Goal: Task Accomplishment & Management: Use online tool/utility

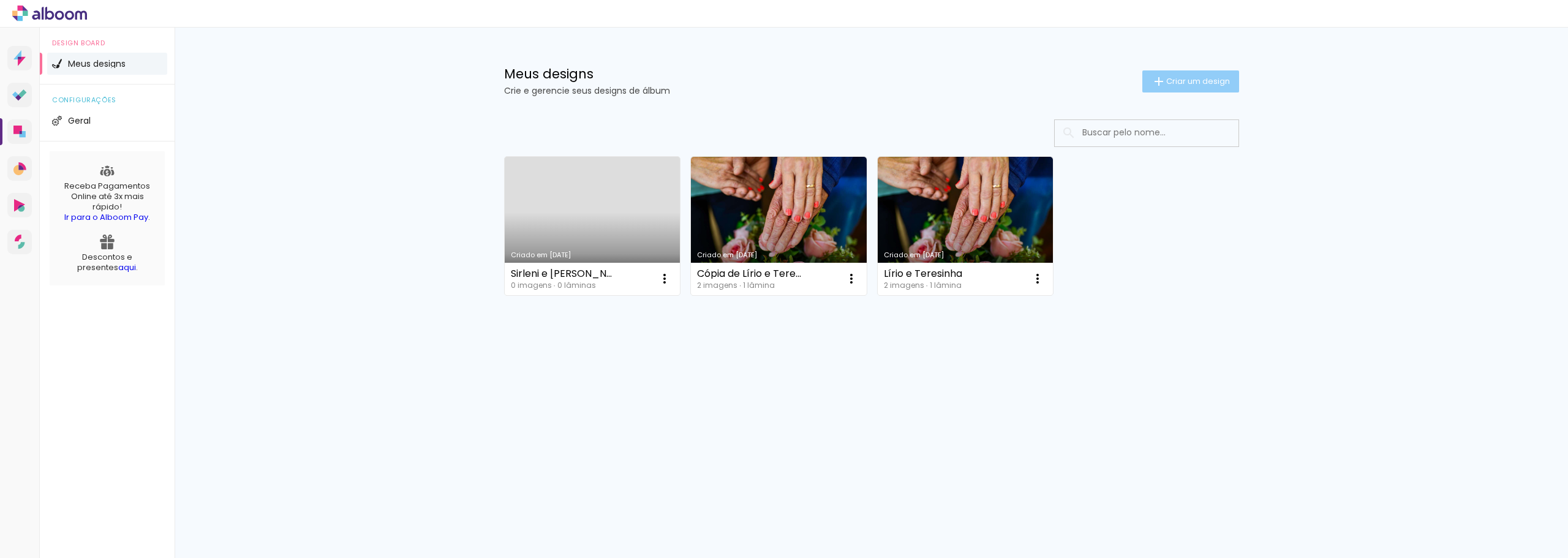
click at [1176, 83] on span "Criar um design" at bounding box center [1198, 81] width 64 height 8
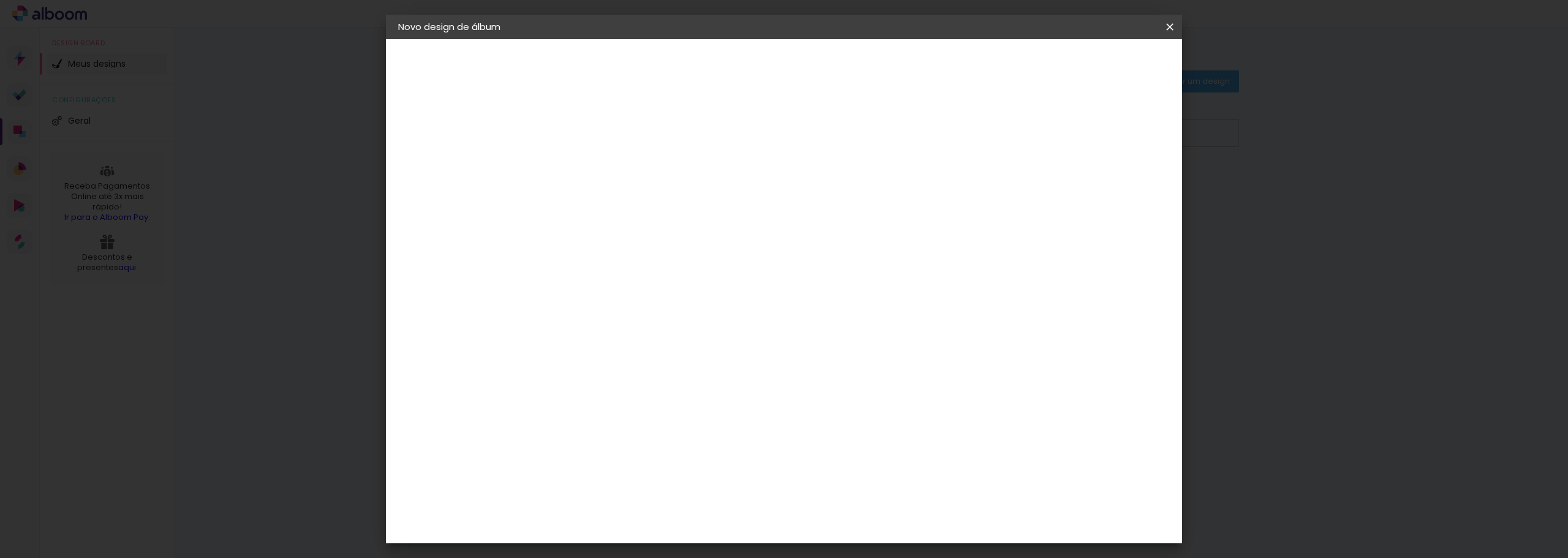
click at [598, 162] on input at bounding box center [598, 165] width 0 height 19
type input "[PERSON_NAME] e [PERSON_NAME]"
type paper-input "[PERSON_NAME] e [PERSON_NAME]"
click at [0, 0] on slot "Avançar" at bounding box center [0, 0] width 0 height 0
click at [692, 238] on input at bounding box center [630, 233] width 124 height 15
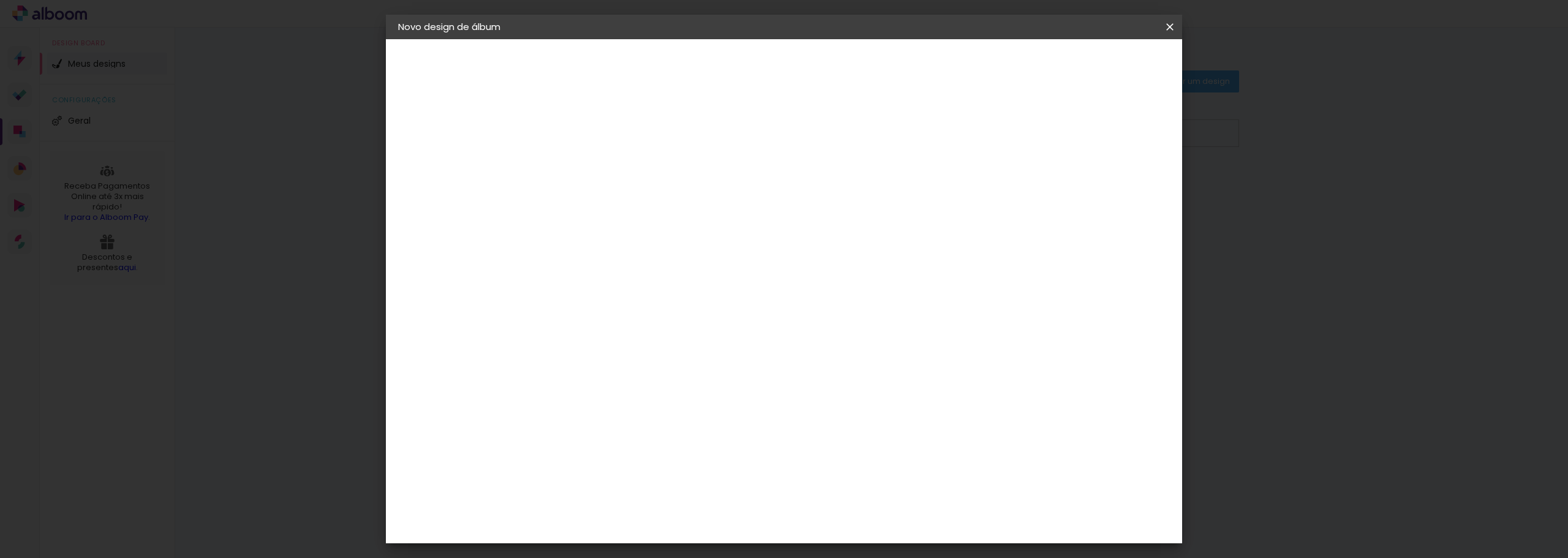
type input "schl"
type paper-input "schl"
click at [637, 276] on div "Schlosser" at bounding box center [614, 276] width 47 height 10
click at [0, 0] on slot "Tamanho Livre" at bounding box center [0, 0] width 0 height 0
click at [0, 0] on slot "Avançar" at bounding box center [0, 0] width 0 height 0
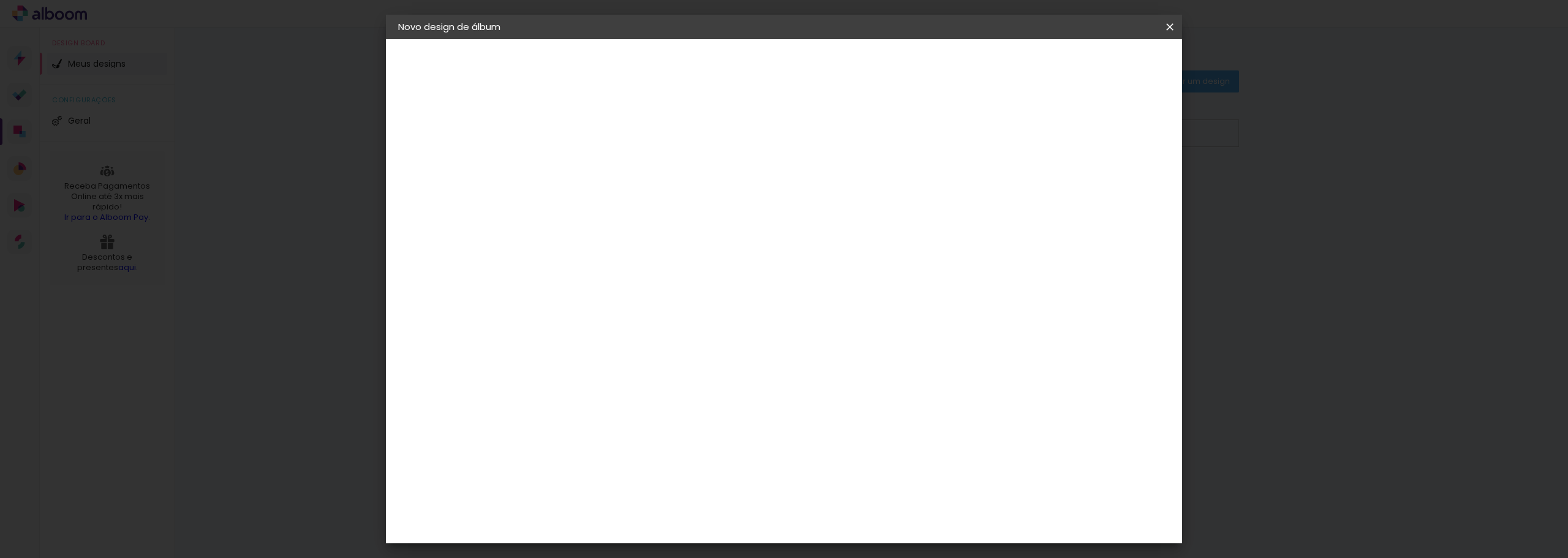
click at [1033, 140] on div at bounding box center [1027, 141] width 11 height 11
type paper-checkbox "on"
click at [1033, 141] on div at bounding box center [1027, 141] width 11 height 11
click at [1033, 140] on div at bounding box center [1027, 141] width 11 height 11
click at [476, 126] on div "2. Especificações" at bounding box center [465, 126] width 134 height 15
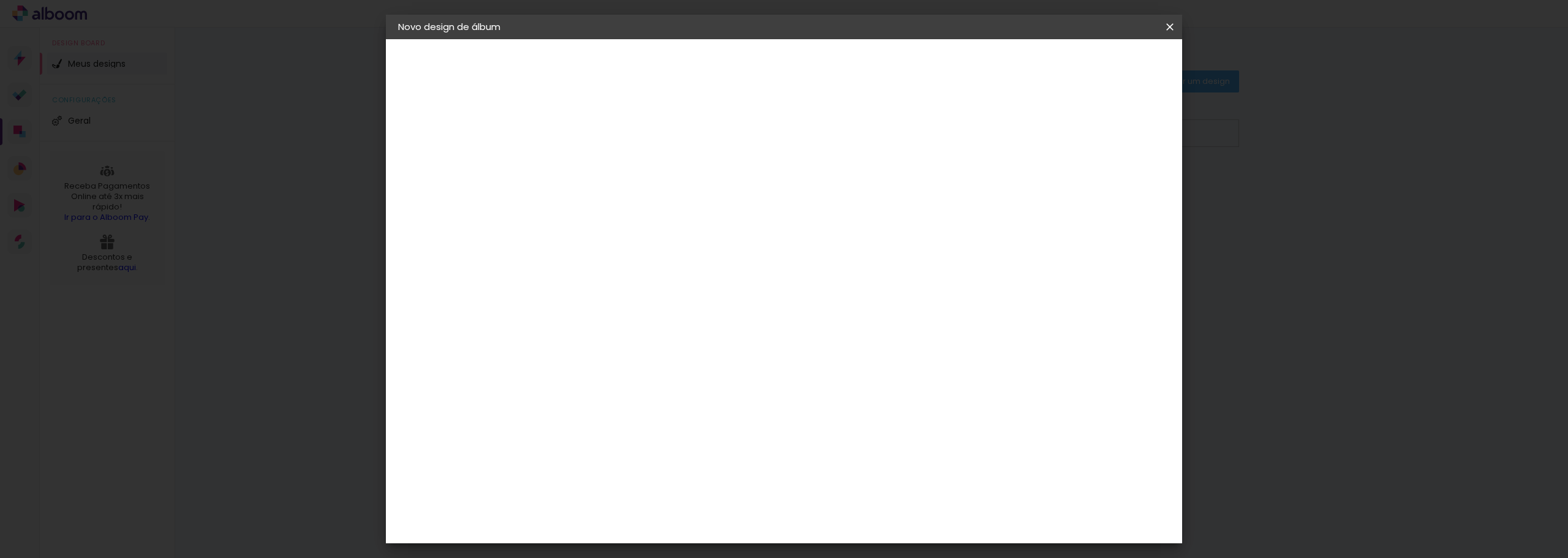
click at [466, 155] on div "Tamanho livre" at bounding box center [445, 152] width 42 height 17
click at [795, 170] on div at bounding box center [741, 165] width 109 height 16
click at [0, 0] on slot "Tamanho Livre" at bounding box center [0, 0] width 0 height 0
click at [795, 57] on paper-button "Avançar" at bounding box center [765, 64] width 60 height 21
click at [1094, 69] on span "Iniciar design" at bounding box center [1065, 64] width 56 height 8
